Goal: Task Accomplishment & Management: Complete application form

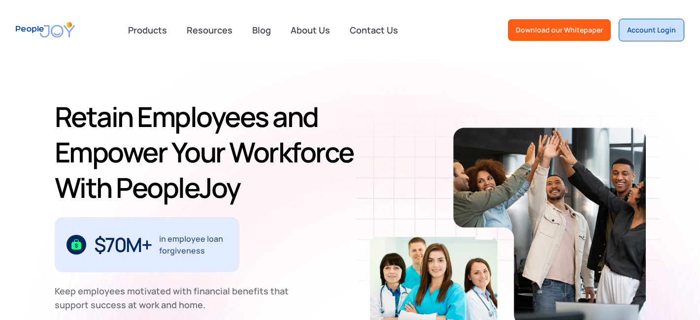
click at [640, 34] on div "Account Login" at bounding box center [651, 30] width 49 height 10
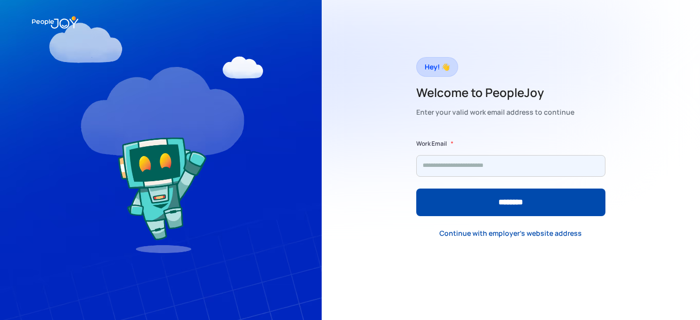
click at [458, 164] on input "Form" at bounding box center [510, 166] width 189 height 22
type input "**********"
click at [416, 189] on input "********" at bounding box center [510, 203] width 189 height 28
